Goal: Task Accomplishment & Management: Use online tool/utility

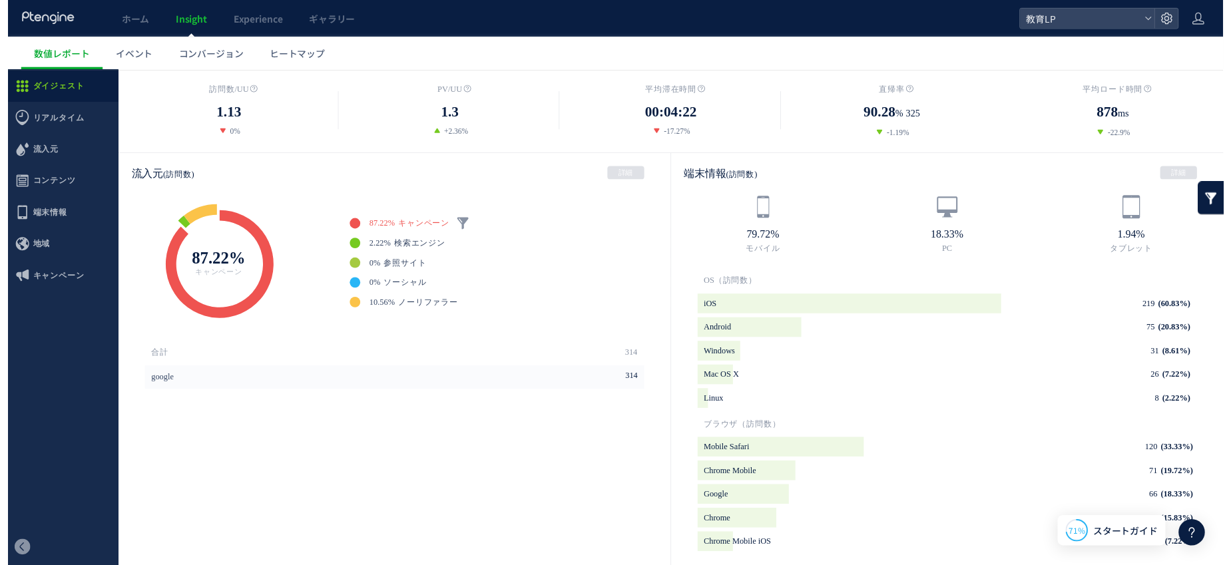
scroll to position [196, 0]
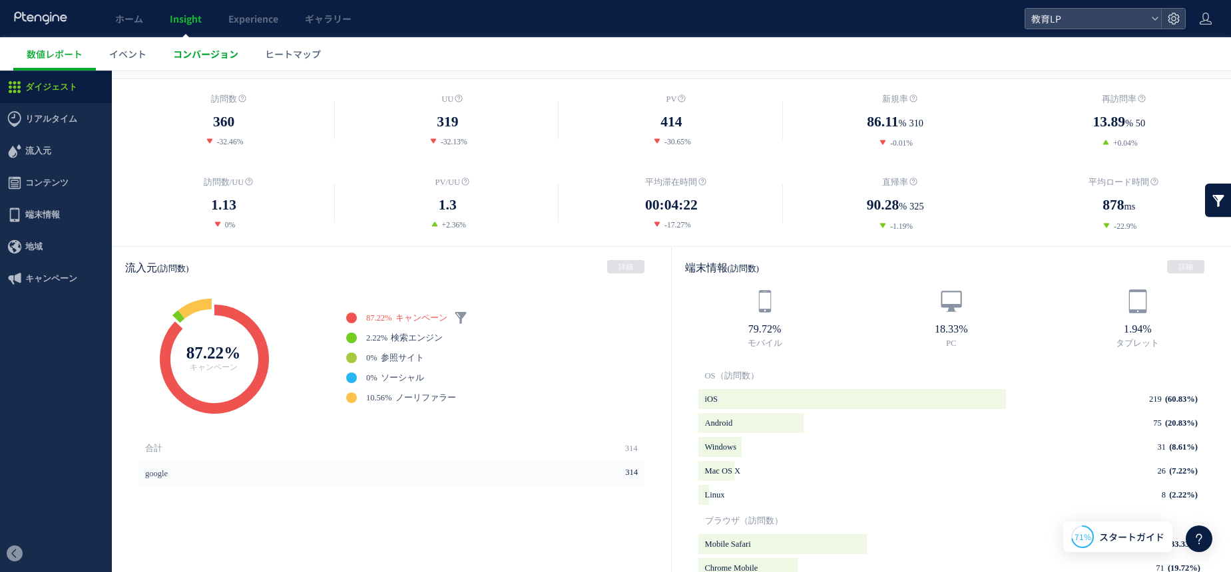
click at [209, 62] on link "コンバージョン" at bounding box center [206, 53] width 92 height 33
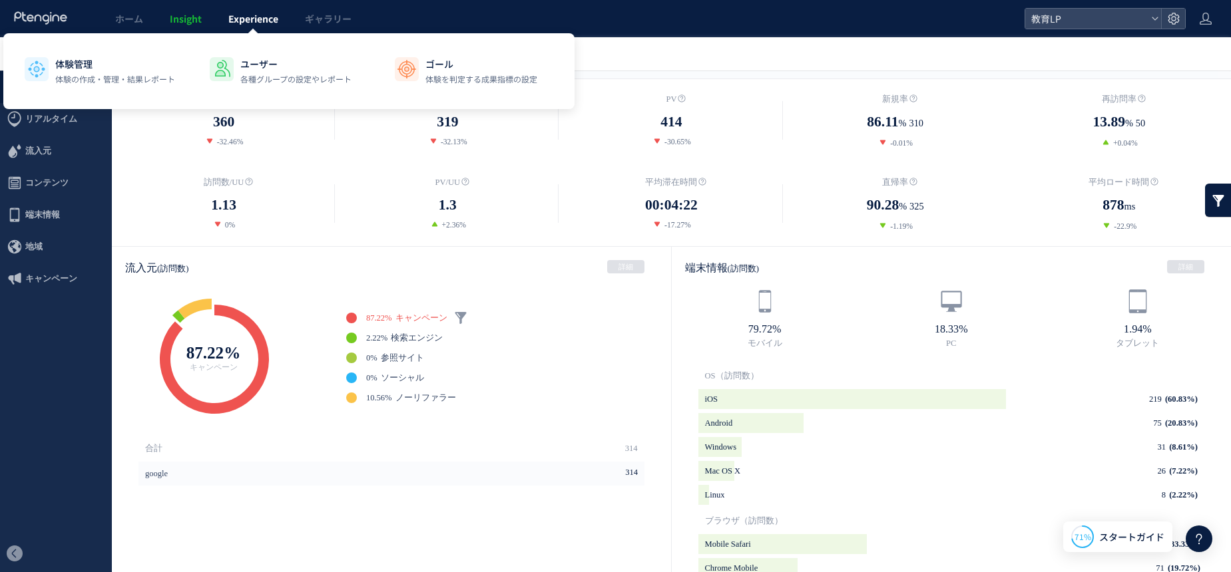
click at [258, 17] on span "Experience" at bounding box center [253, 18] width 50 height 13
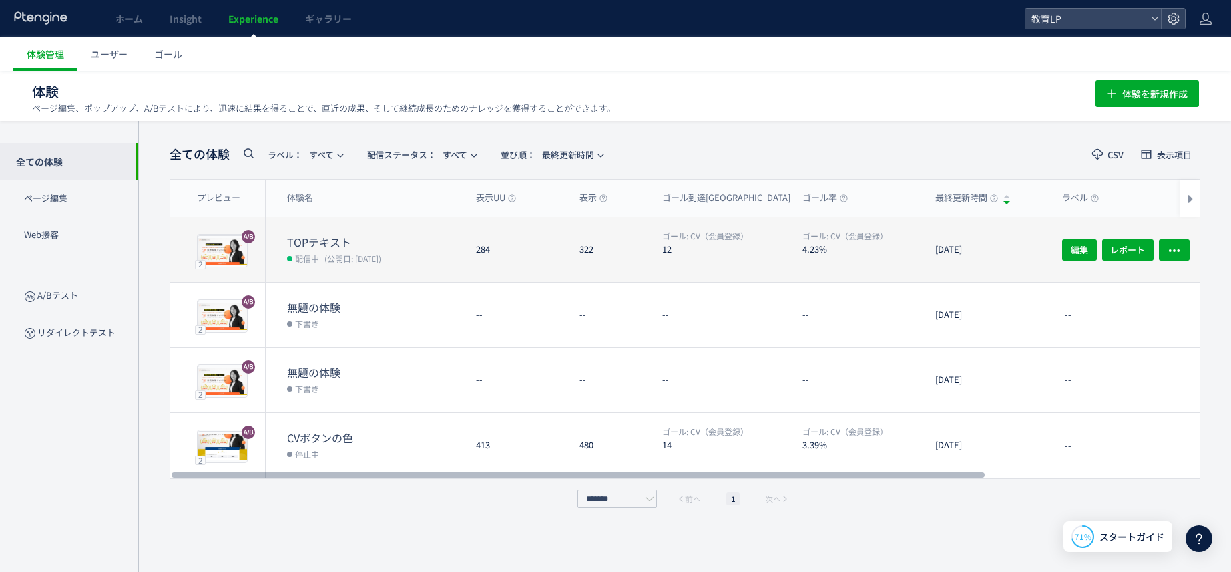
click at [424, 252] on dd "配信中 (公開日: [DATE])" at bounding box center [376, 258] width 178 height 17
click at [424, 252] on body "ホーム Insight Experience ギャラリー 教育LP 体験管理 ユーザー ゴール 体験 ページ編集、ポップアップ、A/Bテストにより、迅速に結果…" at bounding box center [615, 286] width 1231 height 572
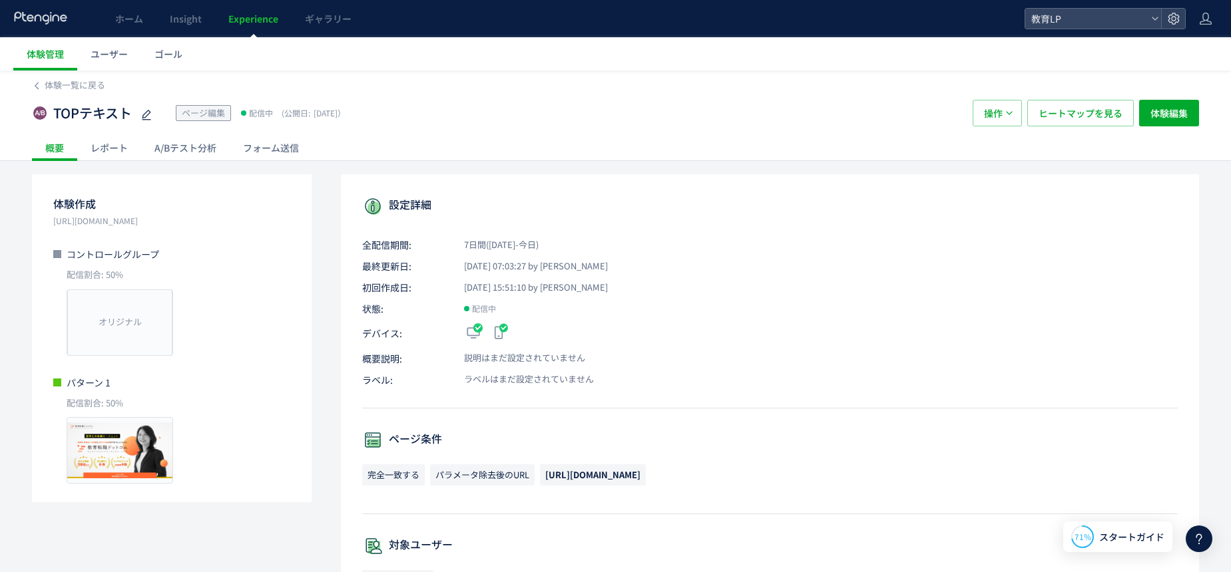
click at [202, 153] on div "A/Bテスト分析" at bounding box center [185, 147] width 89 height 27
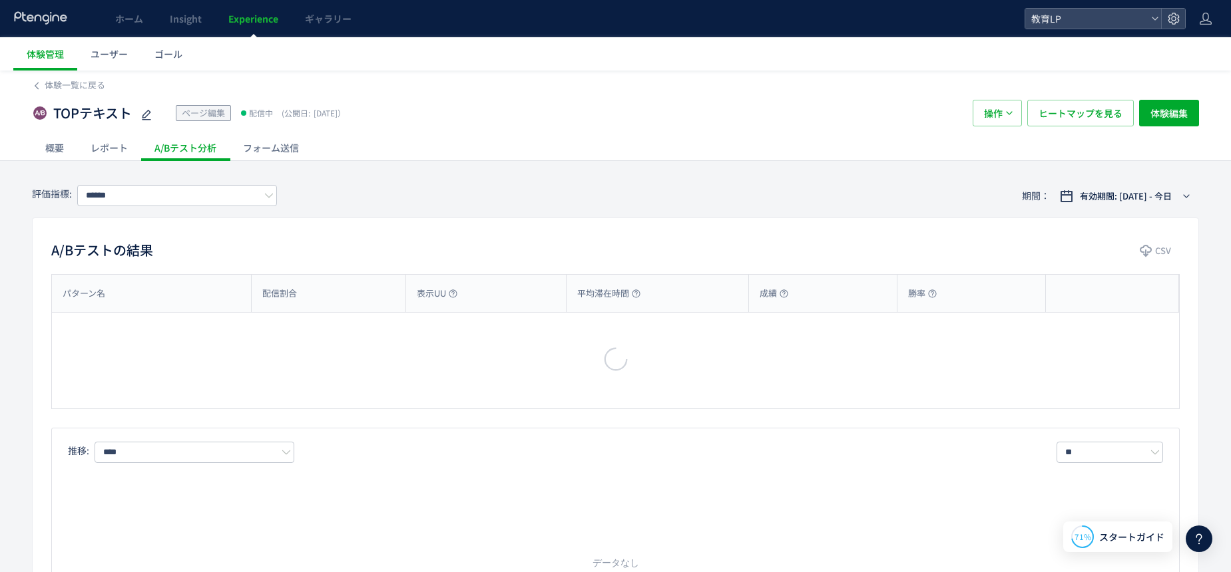
type input "********"
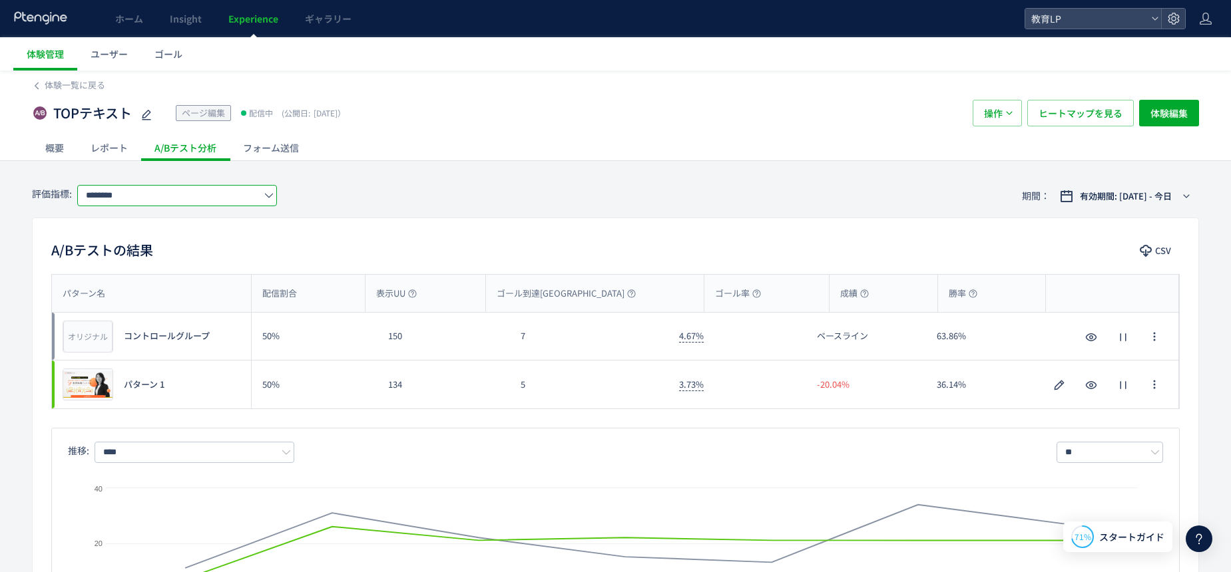
click at [230, 193] on input "********" at bounding box center [177, 195] width 200 height 21
click at [429, 224] on div "A/Bテストの結果 CSV パターン名 配信割合 表示UU ゴール到達UU ゴール率 成績 勝率 パターン名 オリジナル プレビュー コントロールグループ 5…" at bounding box center [615, 440] width 1167 height 444
click at [226, 193] on input "********" at bounding box center [177, 195] width 200 height 21
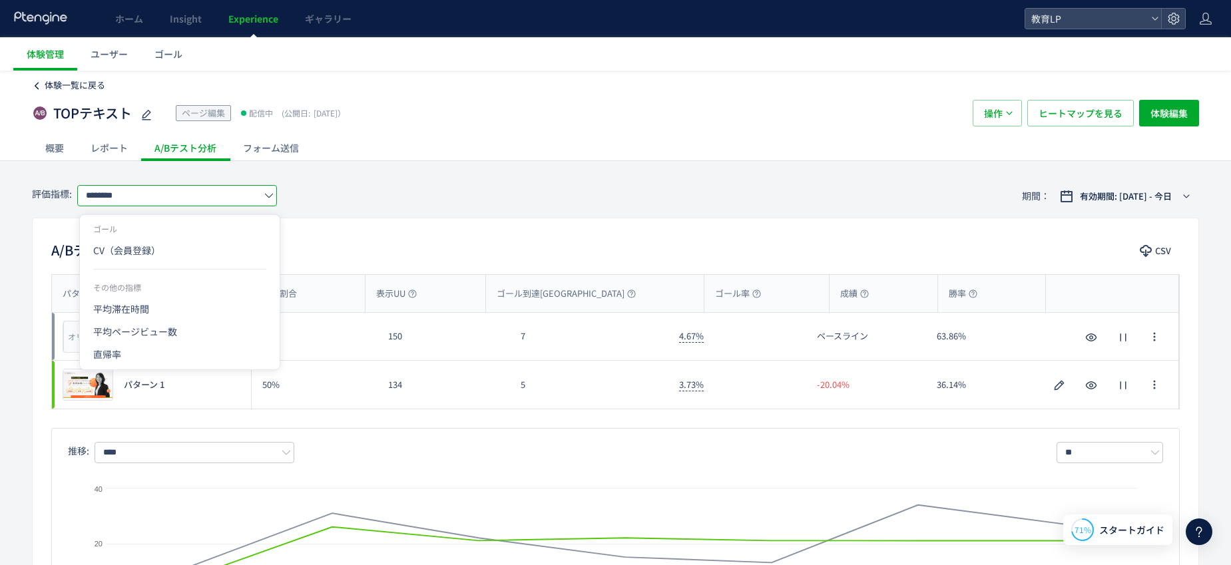
click at [67, 91] on span "体験一覧に戻る" at bounding box center [75, 85] width 61 height 13
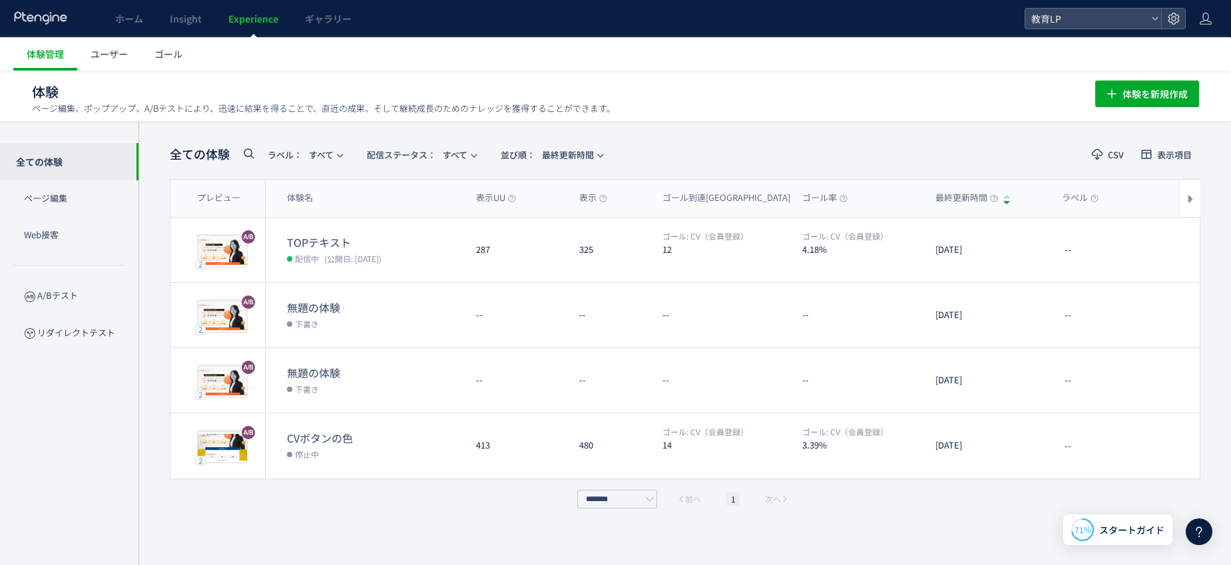
click at [260, 21] on span "Experience" at bounding box center [253, 18] width 50 height 13
click at [163, 58] on span "ゴール" at bounding box center [168, 53] width 28 height 13
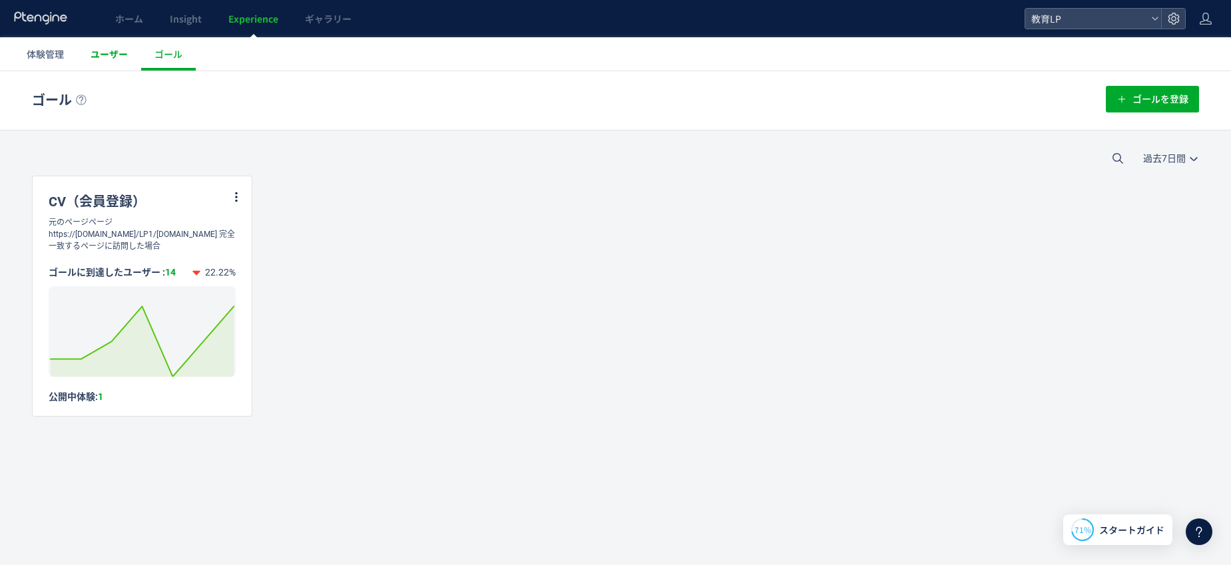
click at [107, 55] on span "ユーザー" at bounding box center [109, 53] width 37 height 13
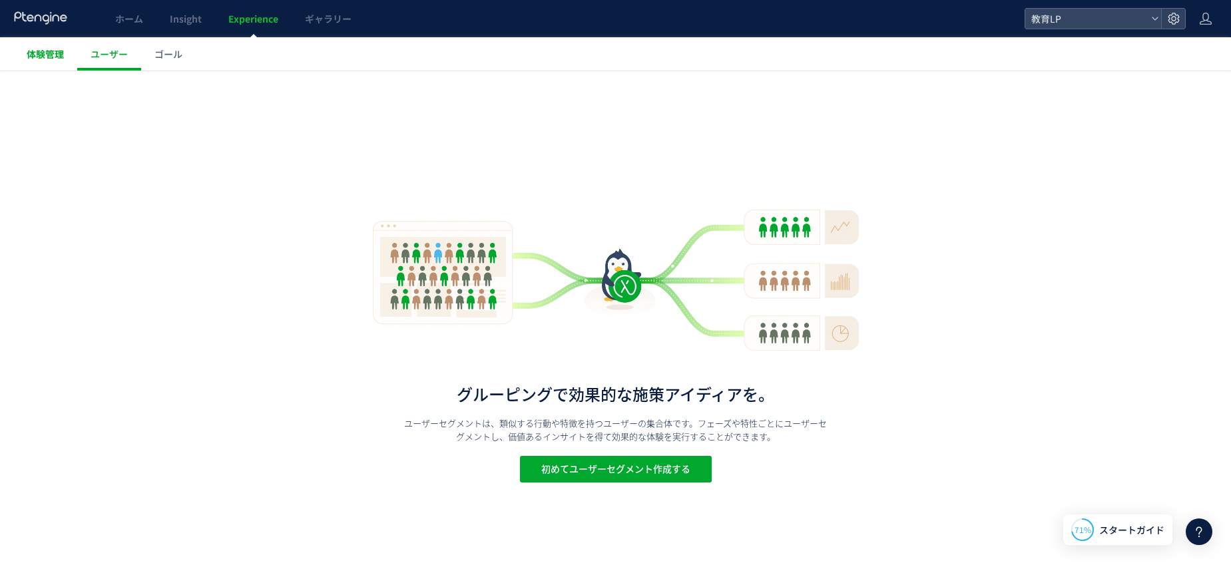
click at [47, 56] on span "体験管理" at bounding box center [45, 53] width 37 height 13
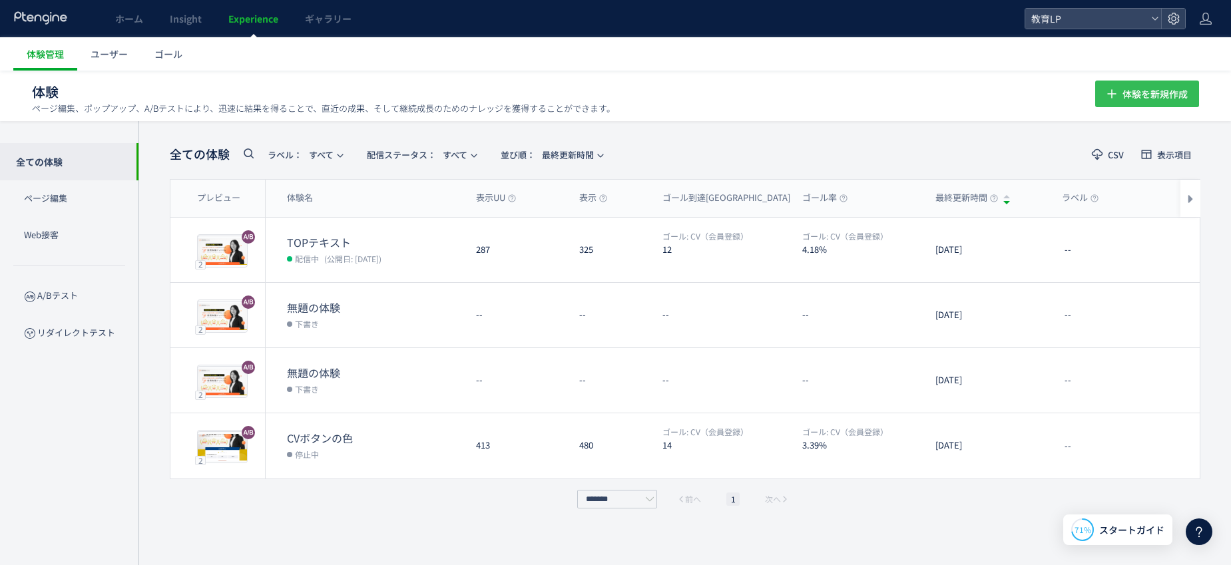
click at [1074, 93] on span "体験を新規作成" at bounding box center [1154, 94] width 65 height 27
